Goal: Task Accomplishment & Management: Complete application form

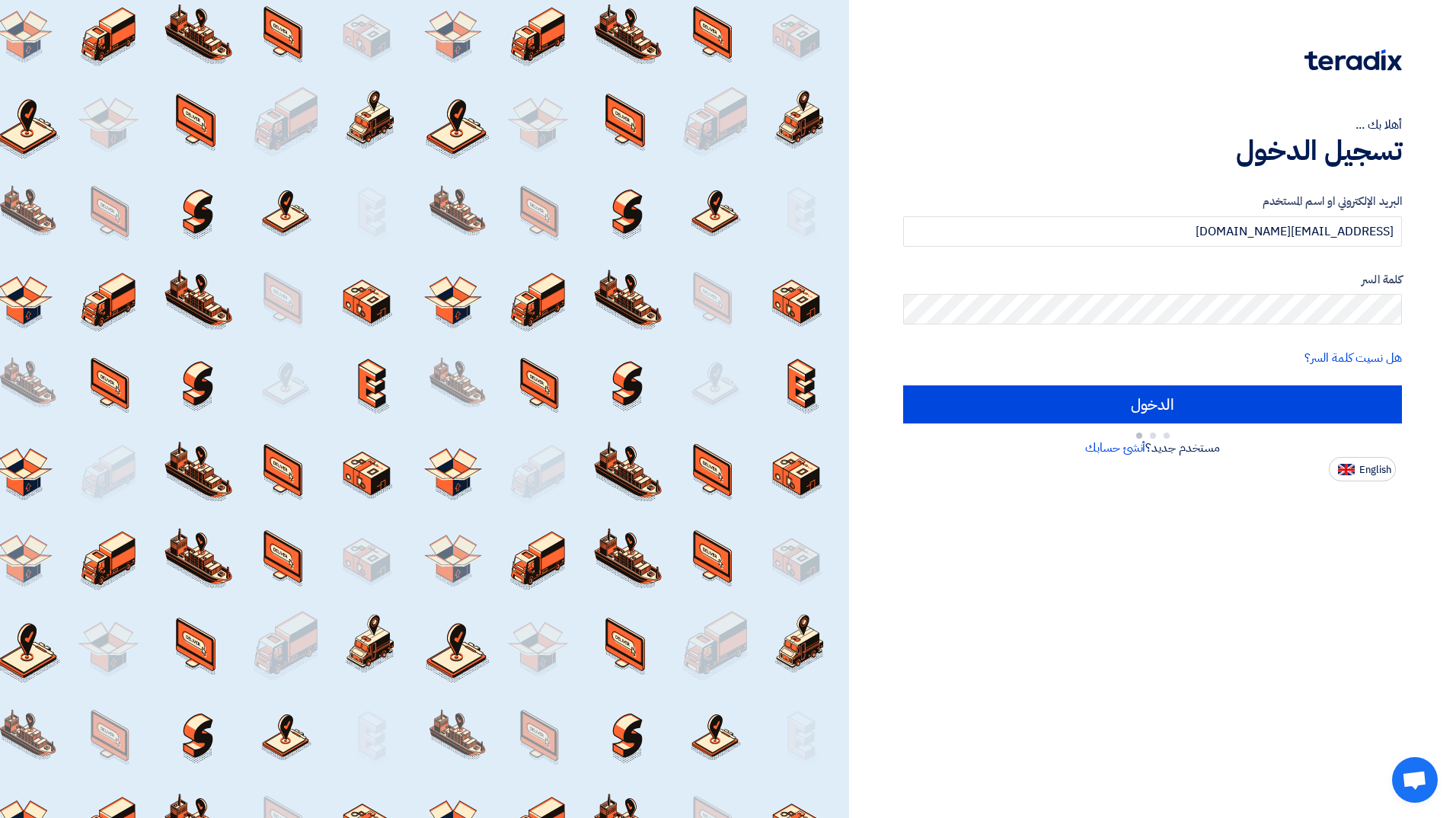
type input "Sign in"
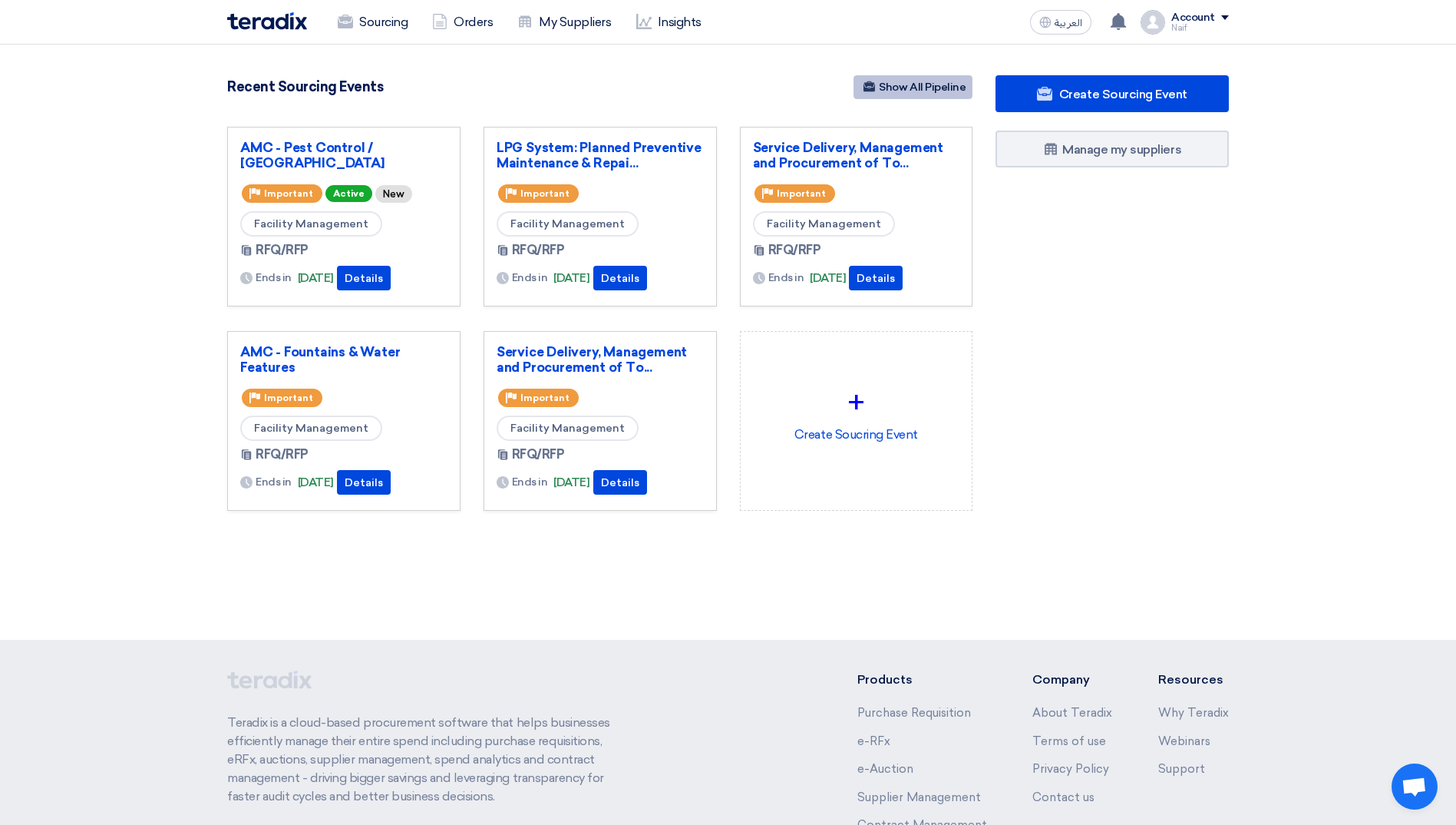
click at [882, 94] on link "Show All Pipeline" at bounding box center [913, 87] width 119 height 24
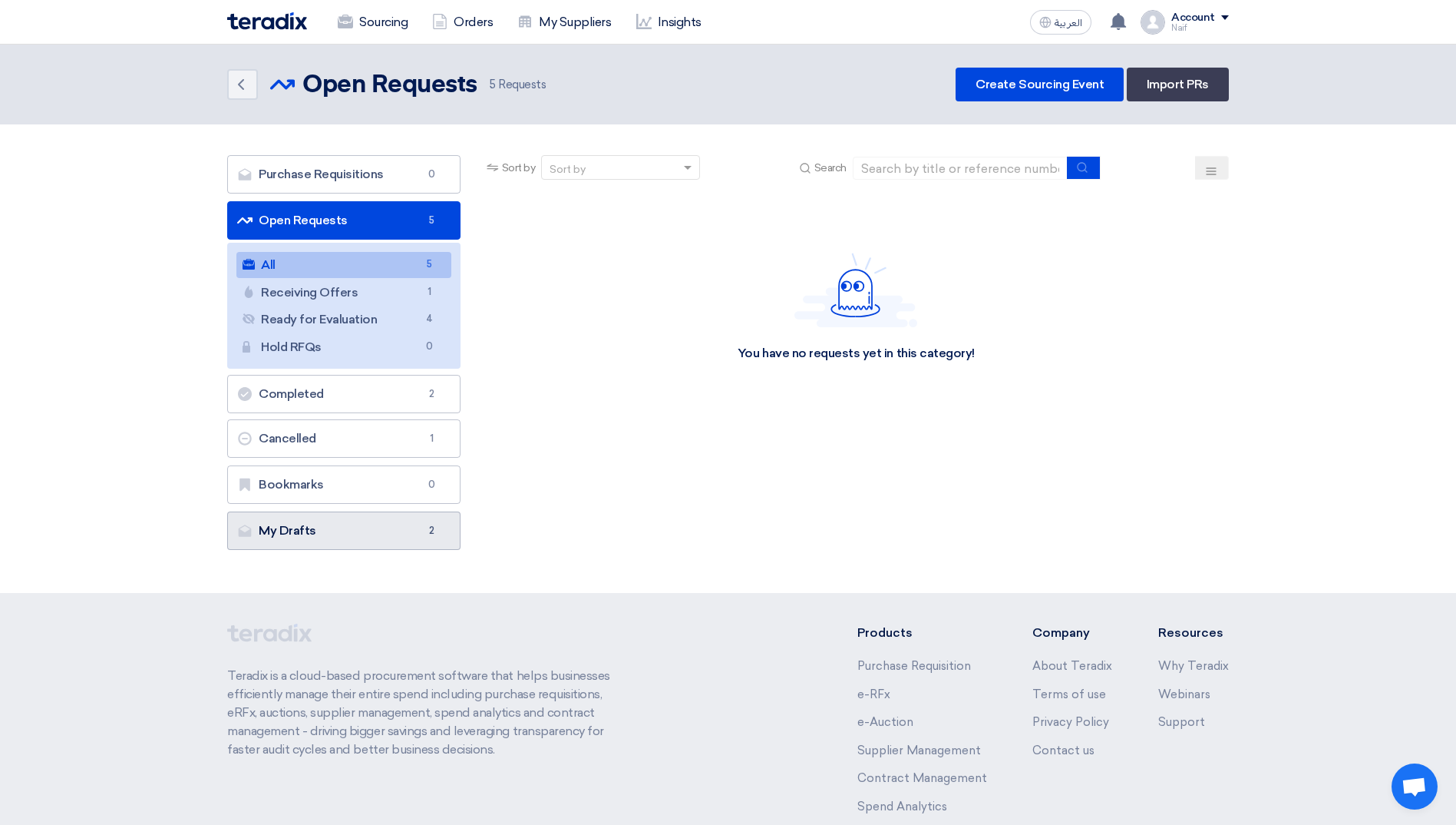
click at [405, 534] on link "My Drafts My Drafts 2" at bounding box center [343, 531] width 234 height 39
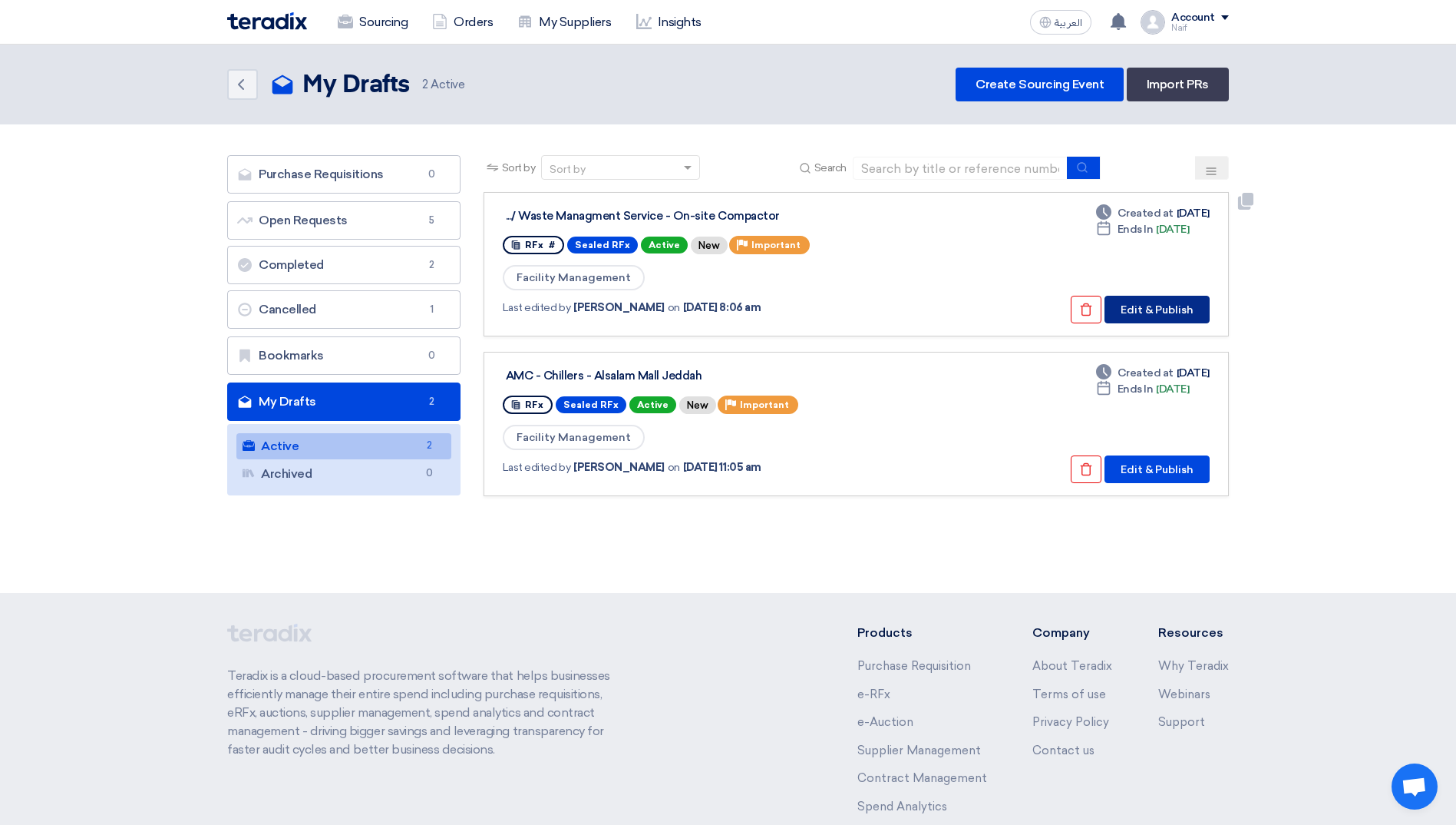
click at [1159, 308] on button "Edit & Publish" at bounding box center [1157, 310] width 105 height 27
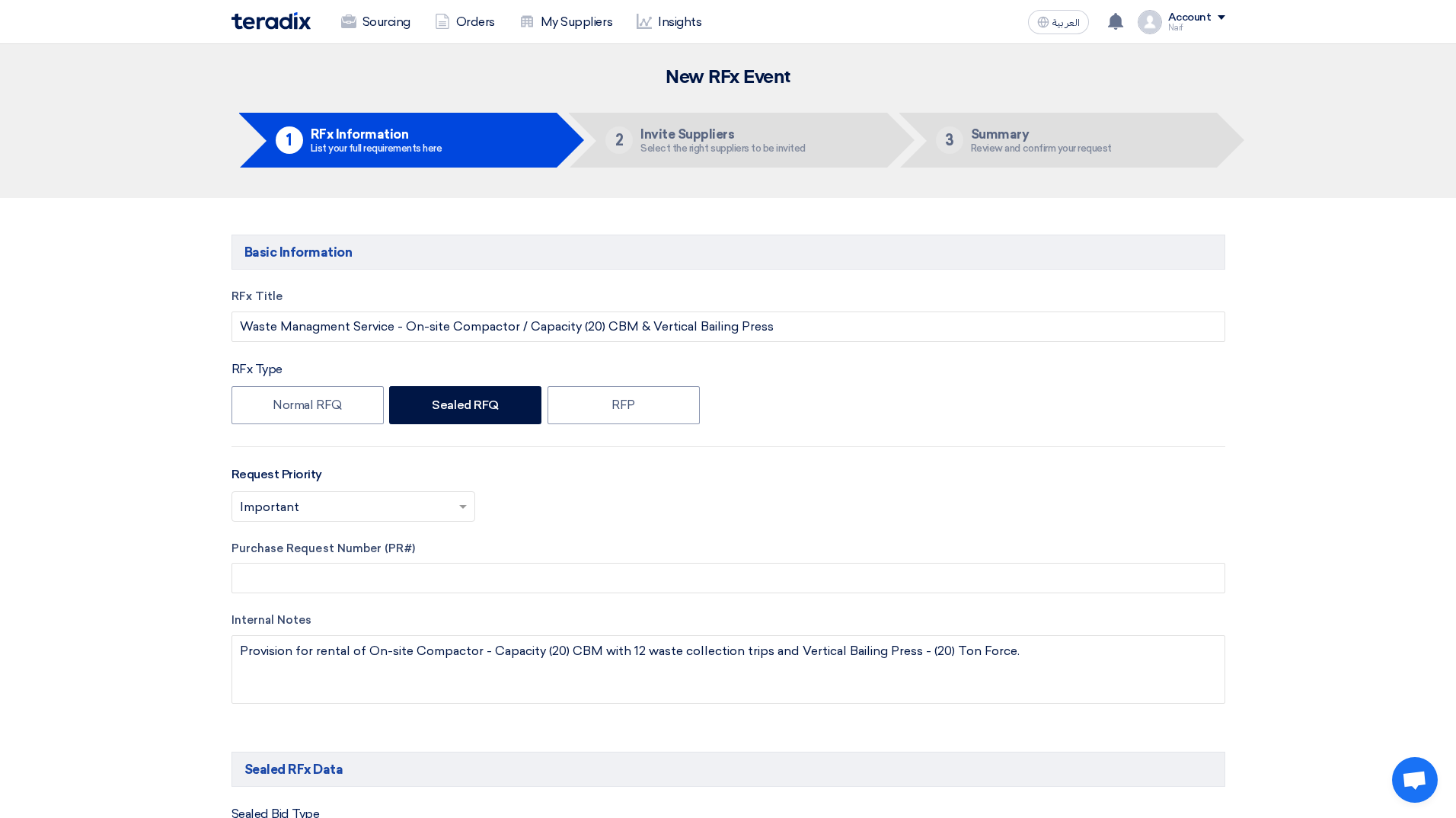
type input "[DATE]"
type input "12"
type input "00"
type input "[DATE]"
type input "12"
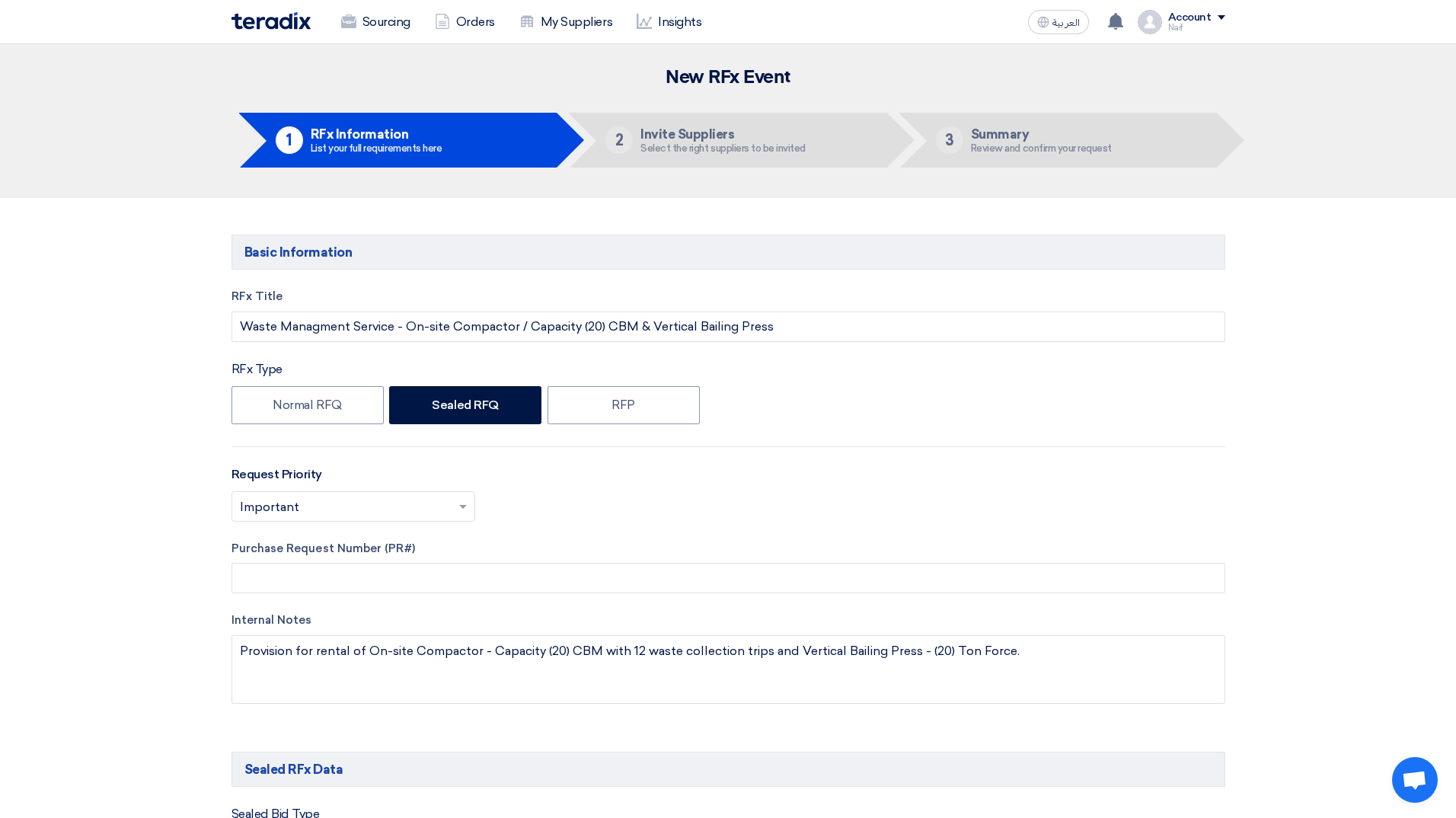
type input "00"
type input "[DATE]"
type input "08"
type input "00"
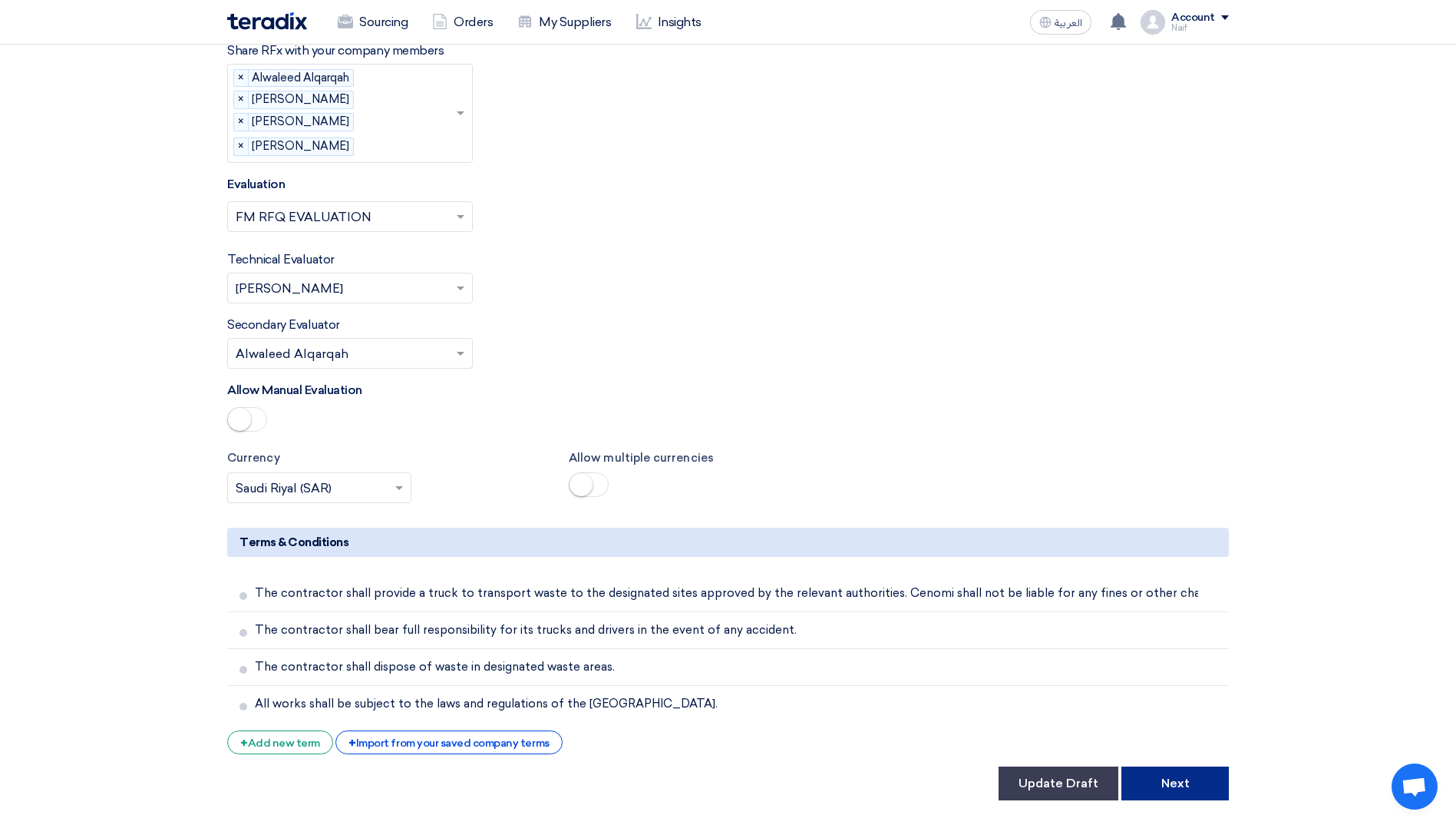
click at [1176, 767] on button "Next" at bounding box center [1175, 783] width 108 height 34
click at [1179, 767] on button "Next" at bounding box center [1175, 783] width 108 height 34
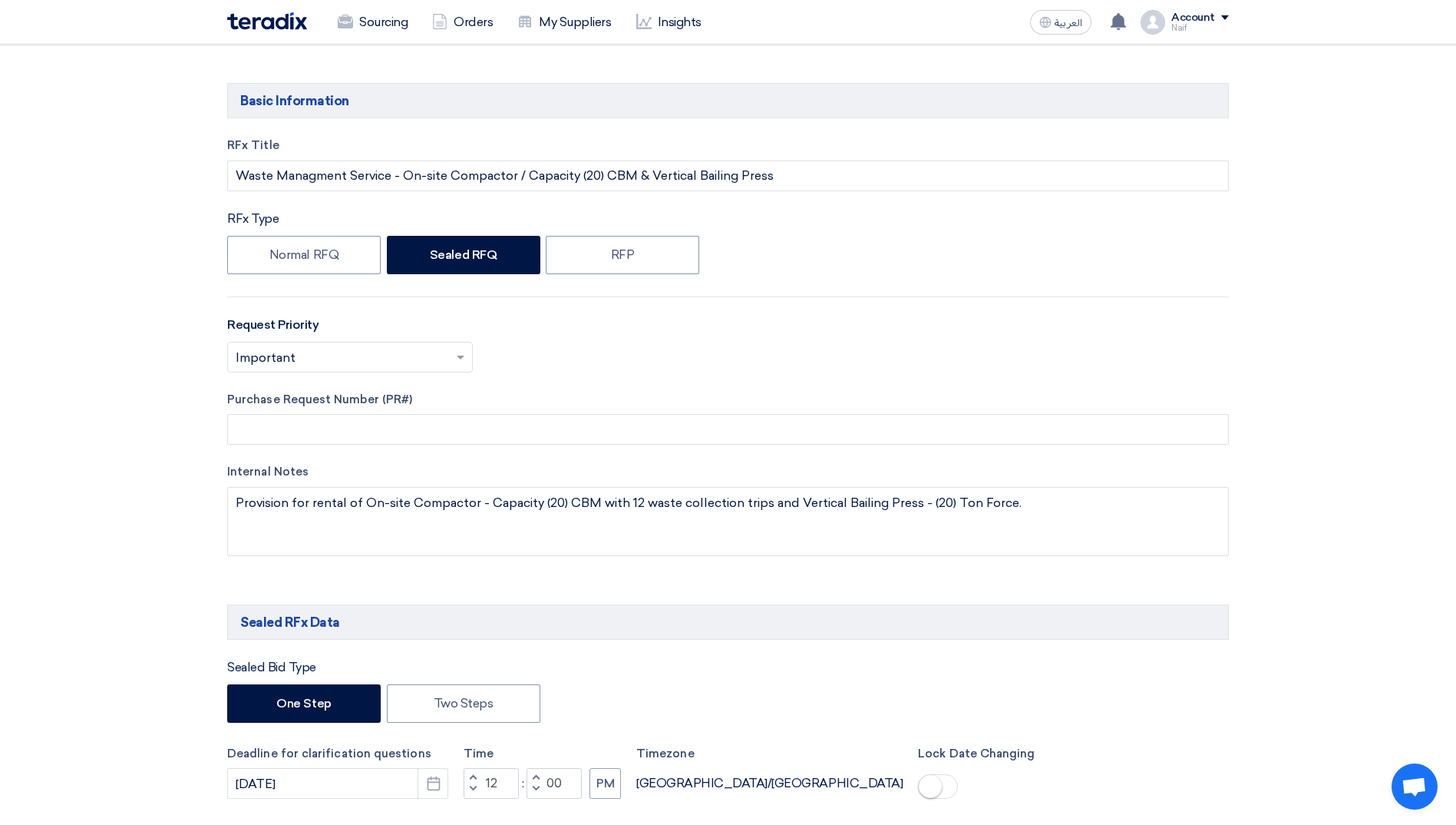
scroll to position [0, 0]
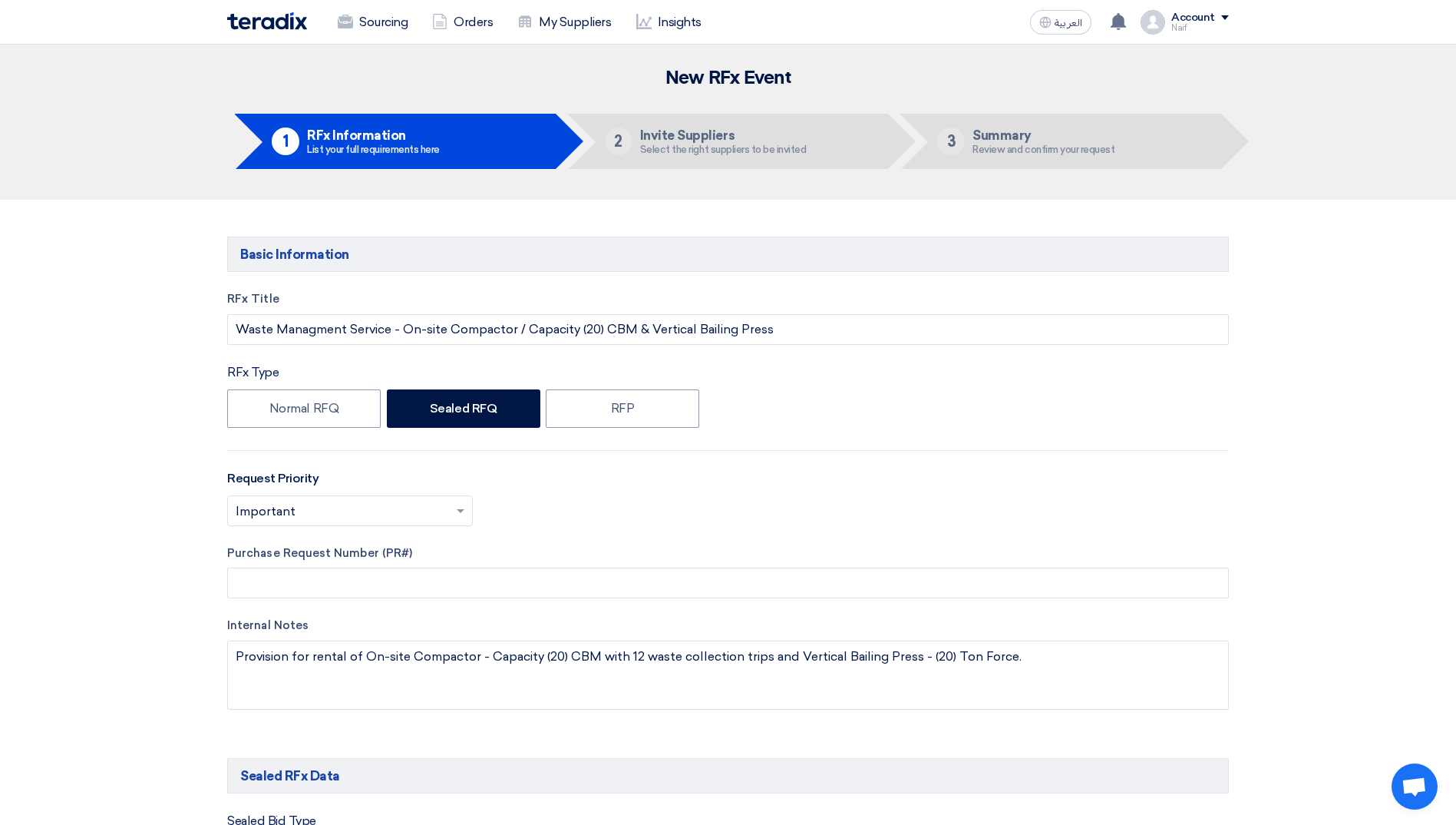
click at [269, 24] on img at bounding box center [267, 21] width 80 height 17
